Goal: Find specific page/section: Find specific page/section

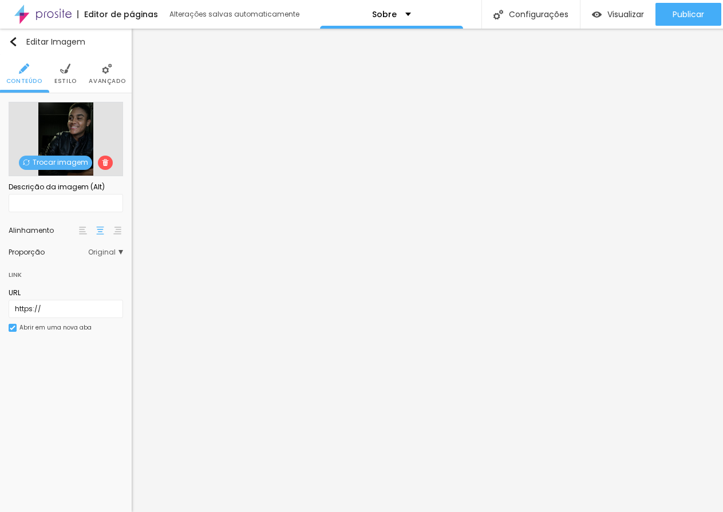
click at [70, 78] on span "Estilo" at bounding box center [65, 81] width 22 height 6
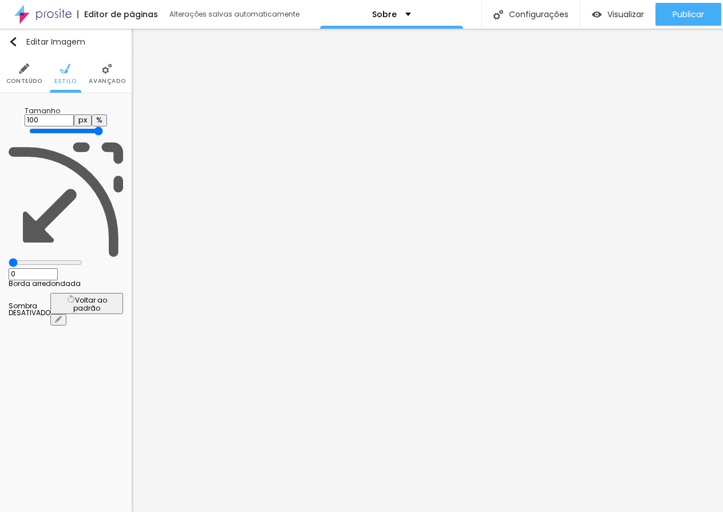
click at [95, 78] on span "Avançado" at bounding box center [107, 81] width 37 height 6
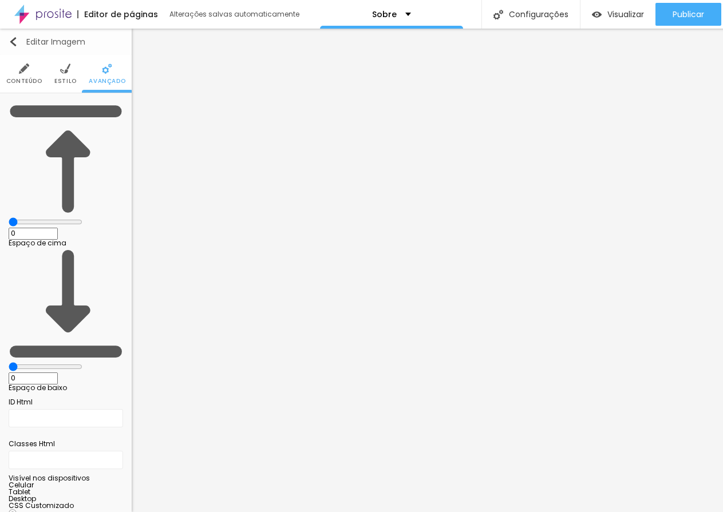
click at [14, 42] on img "button" at bounding box center [13, 41] width 9 height 9
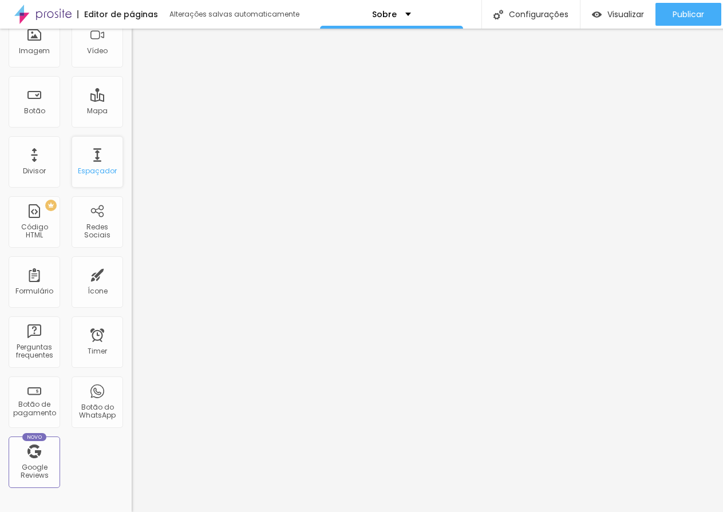
scroll to position [229, 0]
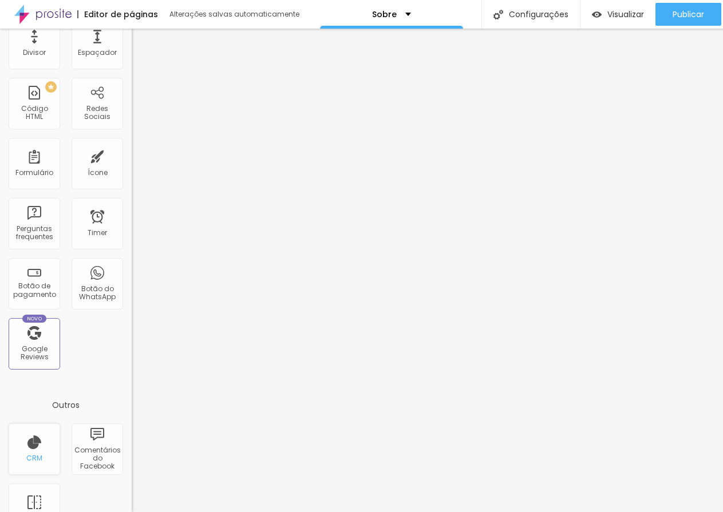
click at [42, 442] on div "CRM" at bounding box center [35, 450] width 52 height 52
click at [45, 434] on div "CRM" at bounding box center [35, 450] width 52 height 52
click at [34, 448] on div "CRM" at bounding box center [35, 450] width 52 height 52
click at [635, 14] on span "Visualizar" at bounding box center [625, 14] width 37 height 9
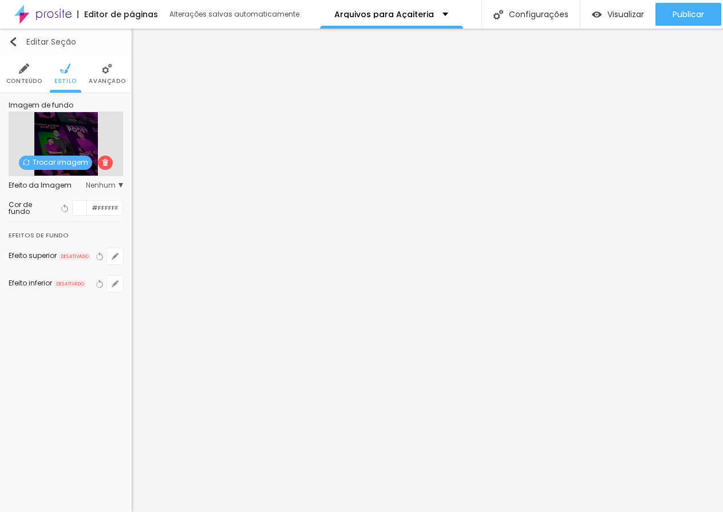
click at [20, 46] on div "Editar Seção" at bounding box center [43, 41] width 68 height 9
